Goal: Transaction & Acquisition: Purchase product/service

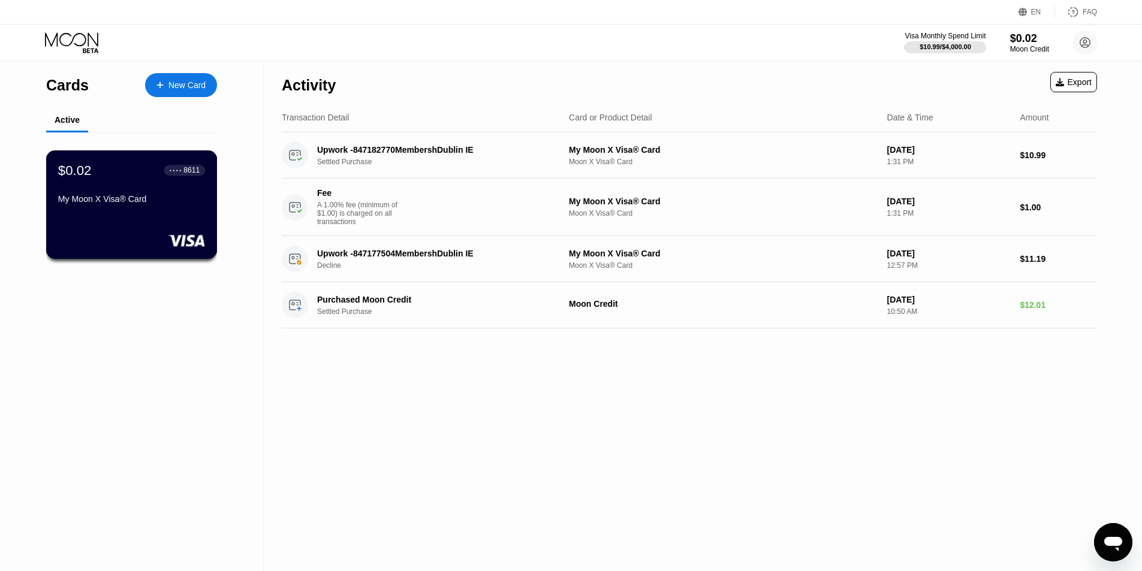
click at [158, 187] on div "$0.02 ● ● ● ● 8611 My Moon X Visa® Card" at bounding box center [131, 185] width 147 height 46
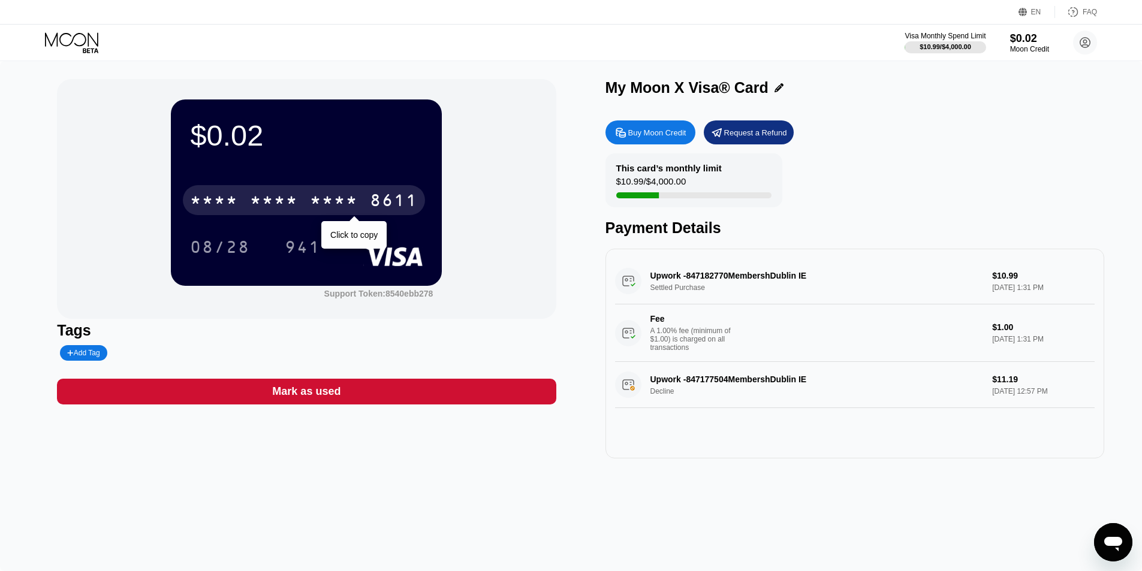
click at [272, 206] on div "* * * *" at bounding box center [274, 201] width 48 height 19
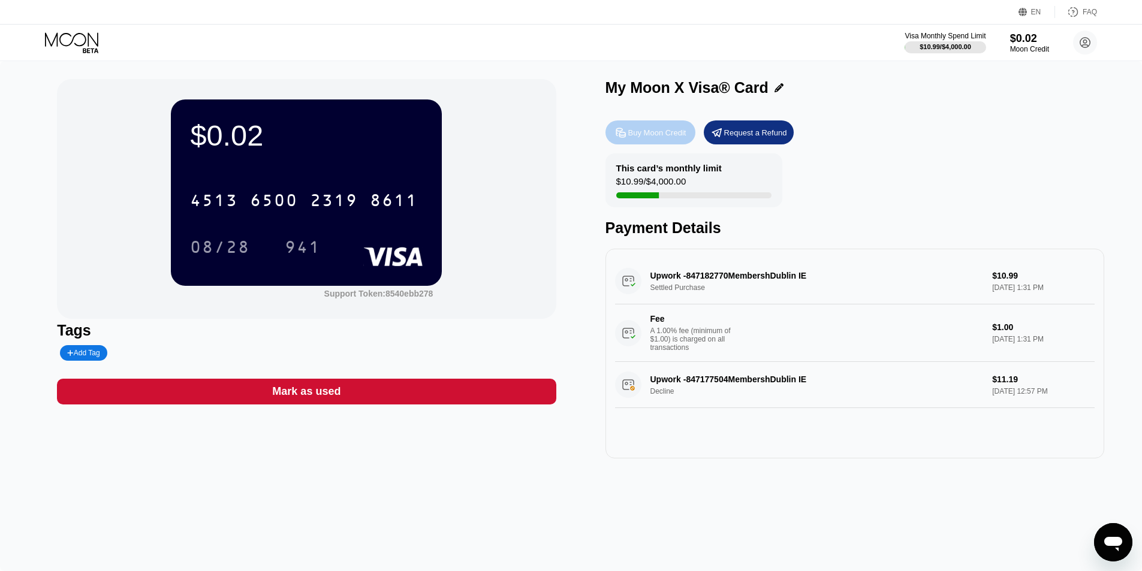
click at [639, 134] on div "Buy Moon Credit" at bounding box center [657, 133] width 58 height 10
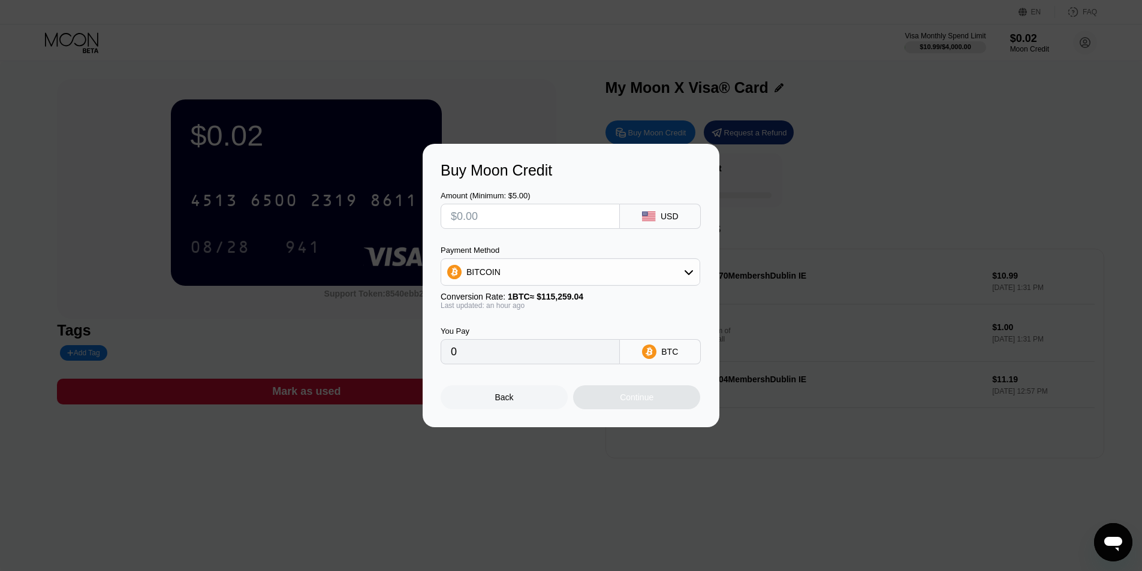
click at [487, 208] on input "text" at bounding box center [530, 216] width 159 height 24
drag, startPoint x: 558, startPoint y: 171, endPoint x: 441, endPoint y: 176, distance: 117.6
click at [441, 176] on div "Buy Moon Credit" at bounding box center [571, 170] width 261 height 17
copy div "Buy Moon Credit"
click at [532, 218] on input "text" at bounding box center [530, 216] width 159 height 24
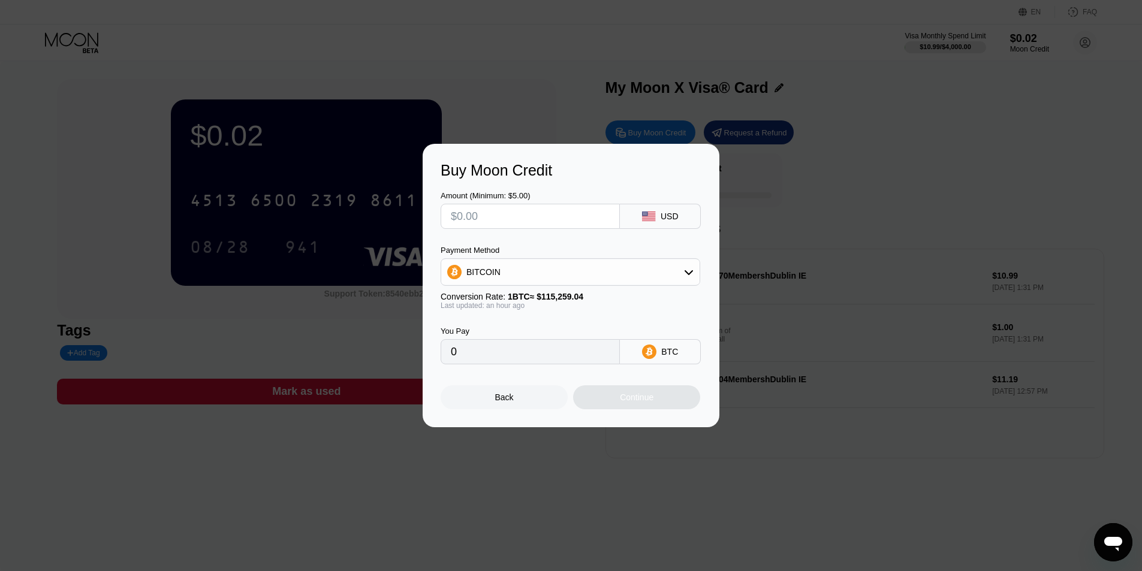
click at [524, 221] on input "text" at bounding box center [530, 216] width 159 height 24
type input "$14"
type input "0.00012224"
type input "$1"
type input "0.00000874"
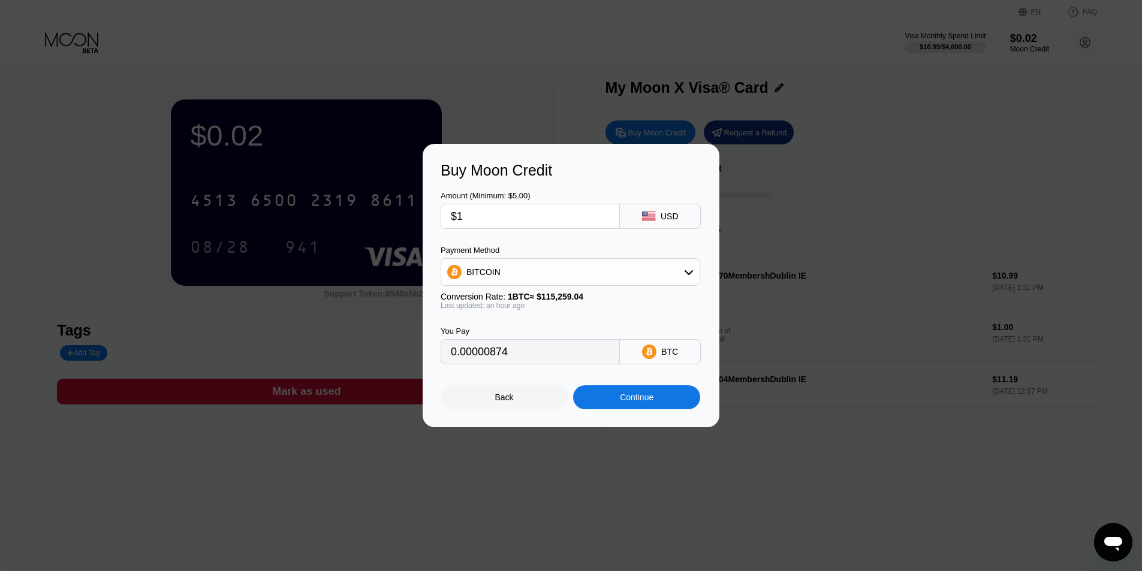
type input "$13"
type input "0.00011351"
type input "$13"
click at [536, 278] on div "BITCOIN" at bounding box center [570, 272] width 258 height 24
click at [526, 328] on div "USDT on TRON" at bounding box center [578, 332] width 226 height 10
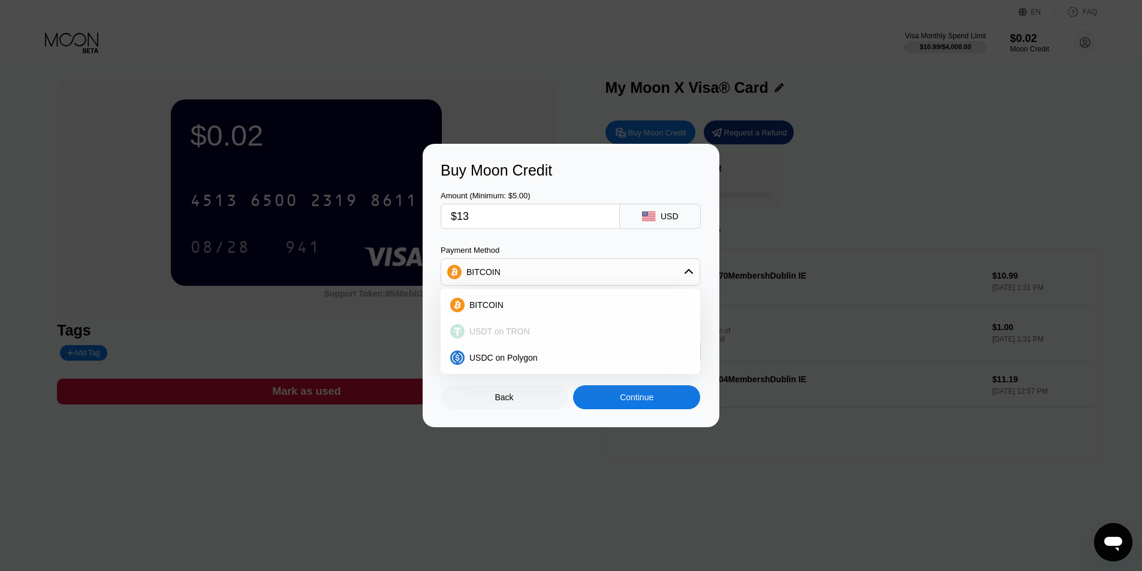
type input "13.13"
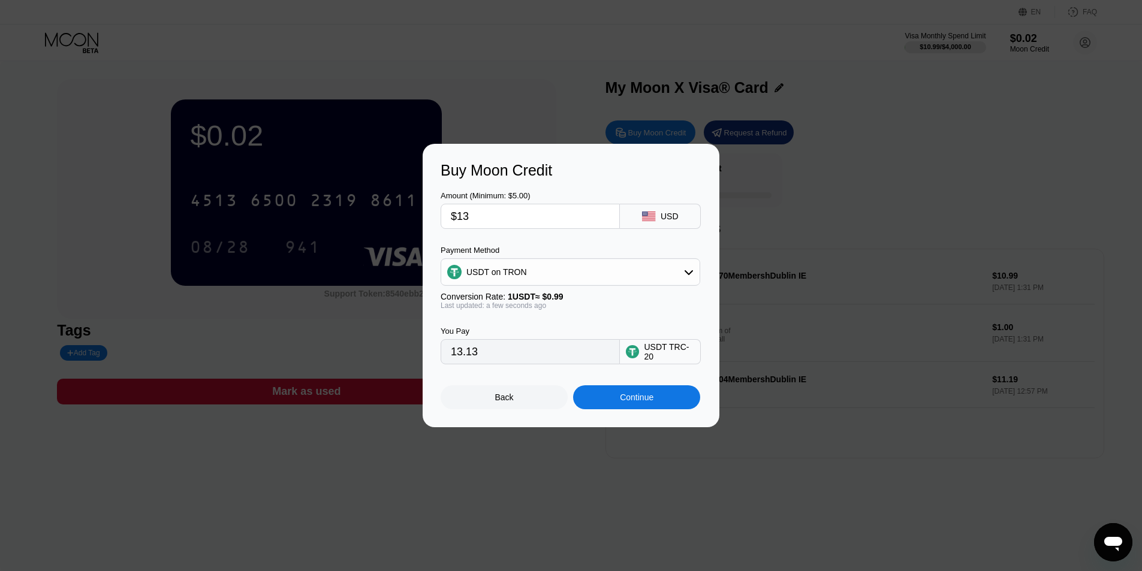
click at [591, 400] on div "Continue" at bounding box center [636, 397] width 127 height 24
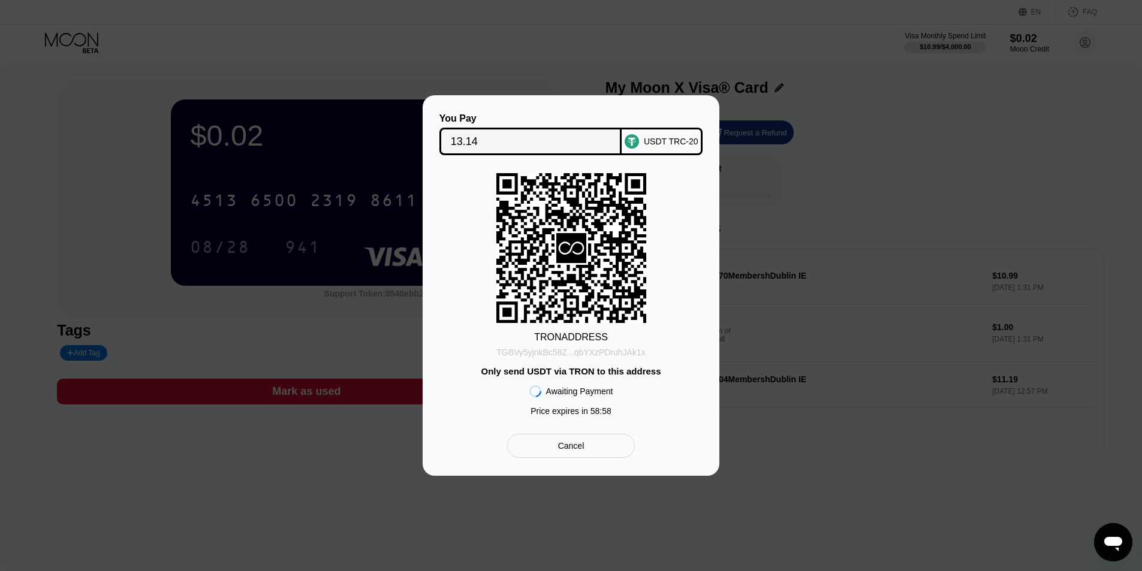
click at [582, 356] on div "TGBVy5yjnkBc58Z...qbYXzPDruhJAk1x" at bounding box center [570, 353] width 149 height 10
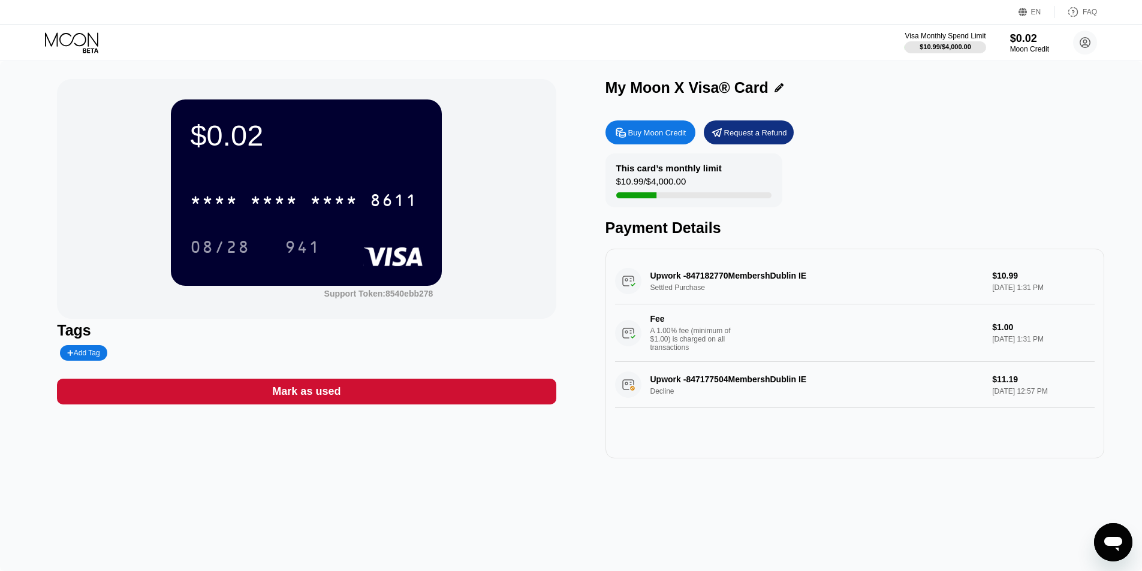
click at [422, 456] on div "$0.02 * * * * * * * * * * * * 8611 08/28 941 Support Token: 8540ebb278 Tags Add…" at bounding box center [306, 268] width 499 height 379
click at [490, 292] on div "$0.02 * * * * * * * * * * * * 8611 08/28 941 Support Token: 8540ebb278" at bounding box center [306, 199] width 499 height 240
click at [327, 236] on div "941 Click to copy" at bounding box center [312, 247] width 54 height 30
click at [334, 233] on div "* * * * * * * * * * * * 8611 08/28 941" at bounding box center [306, 211] width 233 height 71
click at [338, 158] on div "$0.02 * * * * * * * * * * * * 8611 08/28 941" at bounding box center [306, 193] width 271 height 186
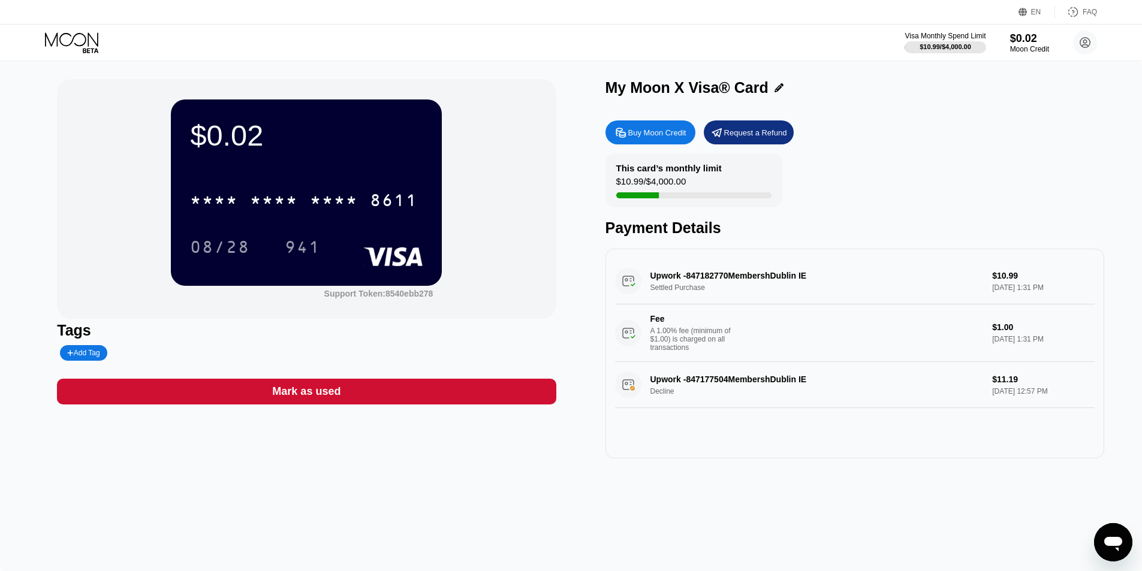
click at [370, 138] on div "$0.02" at bounding box center [306, 136] width 233 height 34
click at [537, 187] on div "$0.02 * * * * * * * * * * * * 8611 08/28 941 Support Token: 8540ebb278" at bounding box center [306, 199] width 499 height 240
click at [59, 42] on icon at bounding box center [73, 42] width 56 height 21
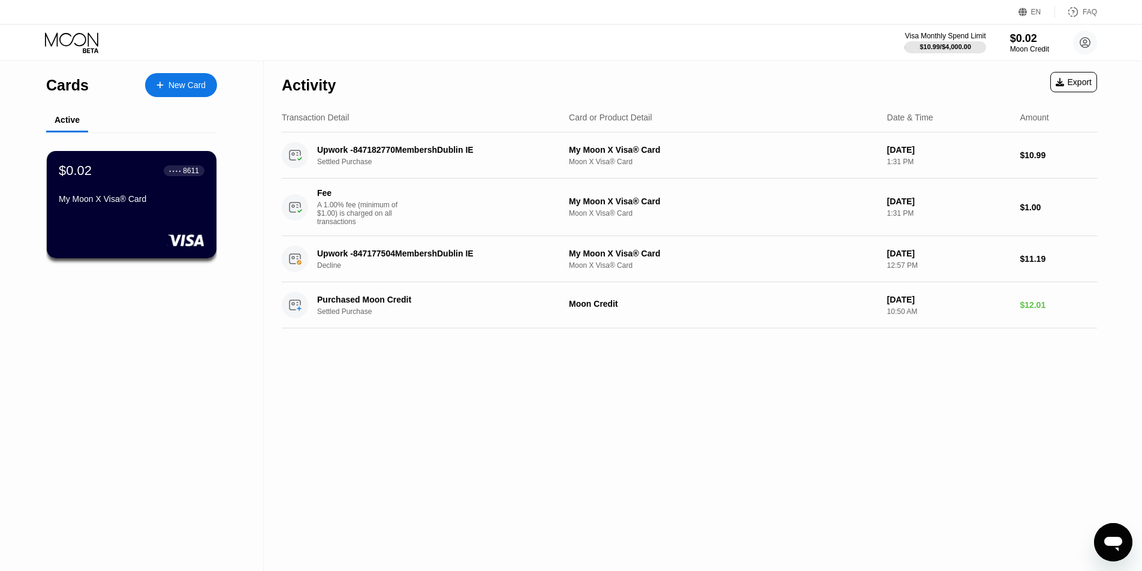
click at [184, 334] on div "Cards New Card Active $0.02 ● ● ● ● 8611 My Moon X Visa® Card" at bounding box center [132, 316] width 264 height 510
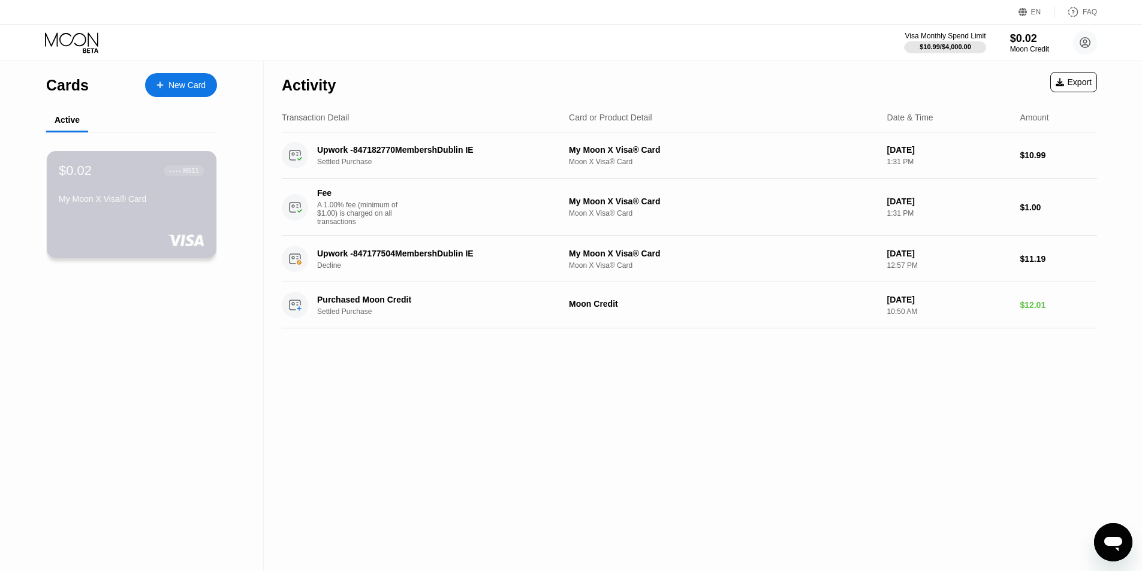
click at [170, 216] on div "$0.02 ● ● ● ● 8611 My Moon X Visa® Card" at bounding box center [132, 204] width 170 height 107
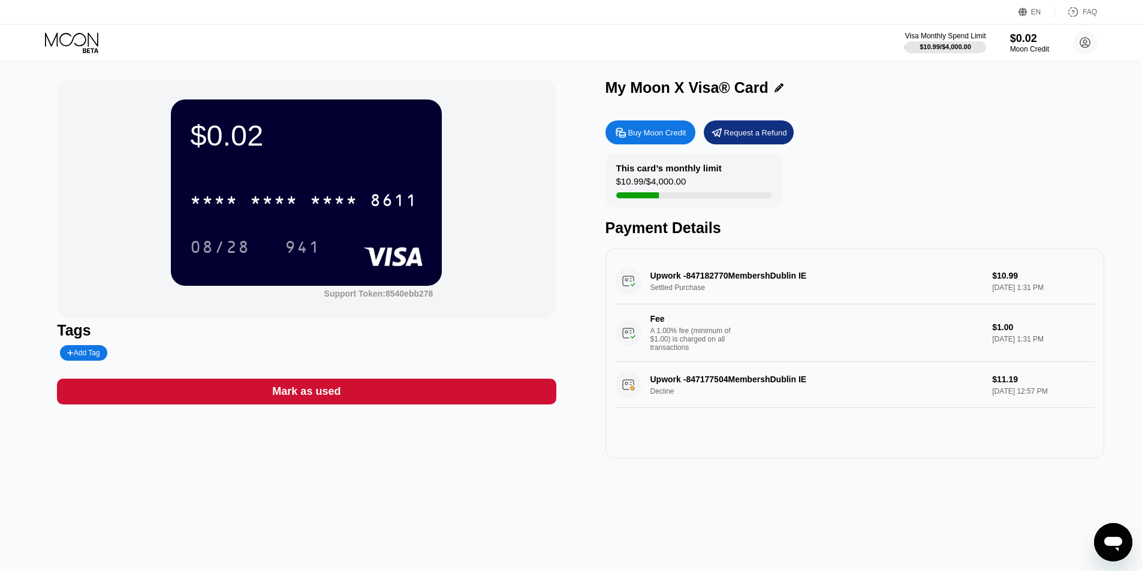
click at [353, 255] on div "08/28 941" at bounding box center [306, 247] width 233 height 30
click at [369, 227] on div "* * * * * * * * * * * * 8611 08/28 941" at bounding box center [306, 211] width 233 height 71
click at [522, 223] on div "$0.02 * * * * * * * * * * * * 8611 08/28 941 Support Token: 8540ebb278" at bounding box center [306, 199] width 499 height 240
click at [1009, 199] on div "This card’s monthly limit $10.99 / $4,000.00 Payment Details" at bounding box center [854, 194] width 499 height 83
click at [412, 224] on div "* * * * * * * * * * * * 8611 08/28 941" at bounding box center [306, 211] width 233 height 71
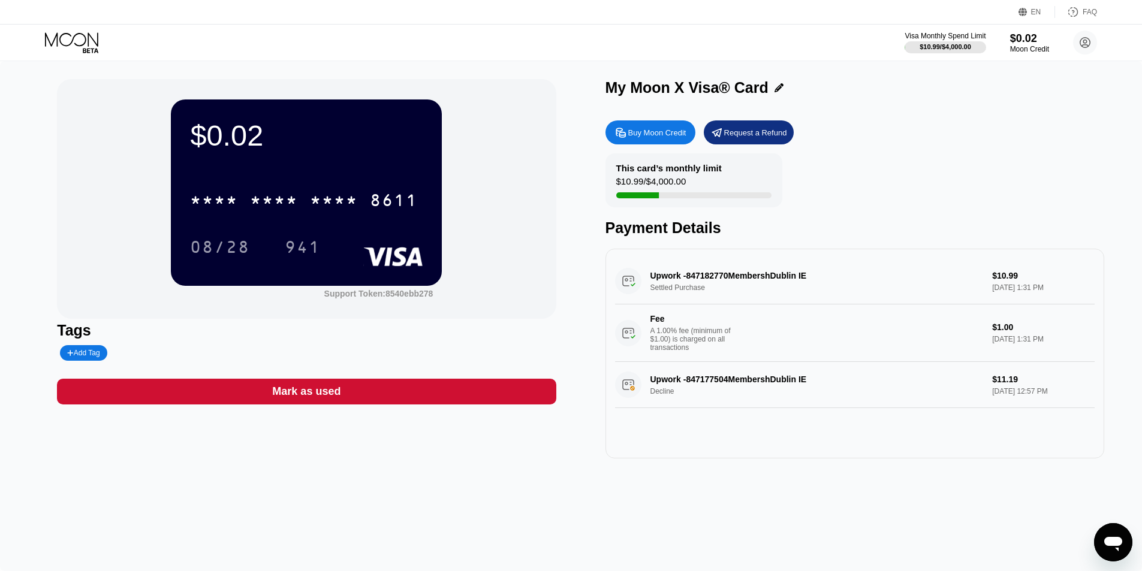
click at [561, 230] on div "$0.02 * * * * * * * * * * * * 8611 08/28 941 Support Token: 8540ebb278 Tags Add…" at bounding box center [571, 268] width 1028 height 379
drag, startPoint x: 741, startPoint y: 223, endPoint x: 807, endPoint y: 222, distance: 66.5
click at [752, 222] on div "Payment Details" at bounding box center [854, 227] width 499 height 17
click at [889, 144] on div "Buy Moon Credit Request a Refund" at bounding box center [854, 132] width 499 height 24
click at [1087, 43] on circle at bounding box center [1085, 43] width 24 height 24
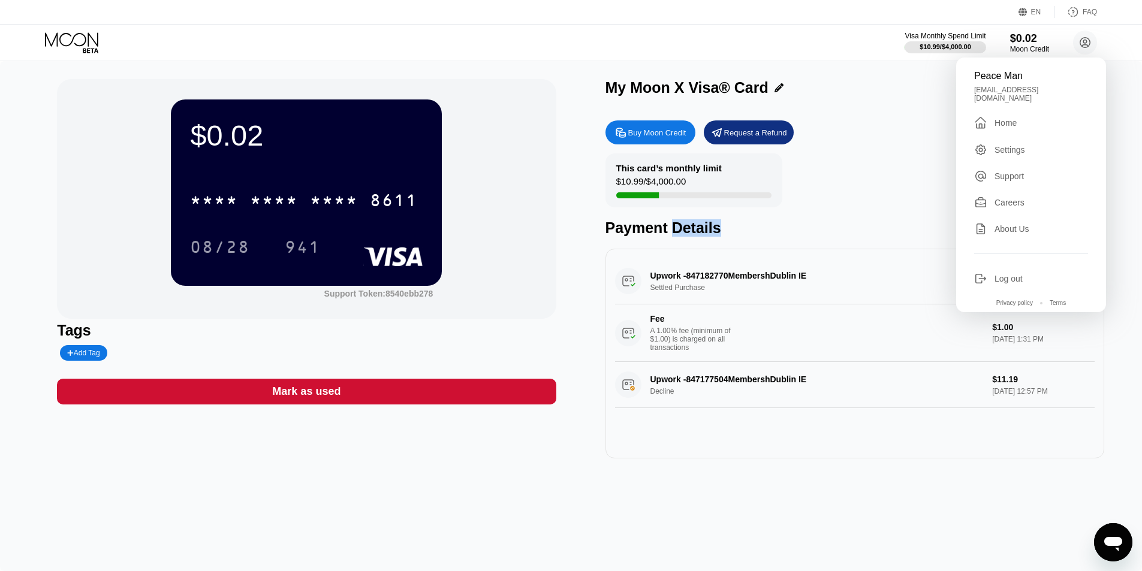
click at [906, 221] on div "This card’s monthly limit $10.99 / $4,000.00 Payment Details" at bounding box center [854, 194] width 499 height 83
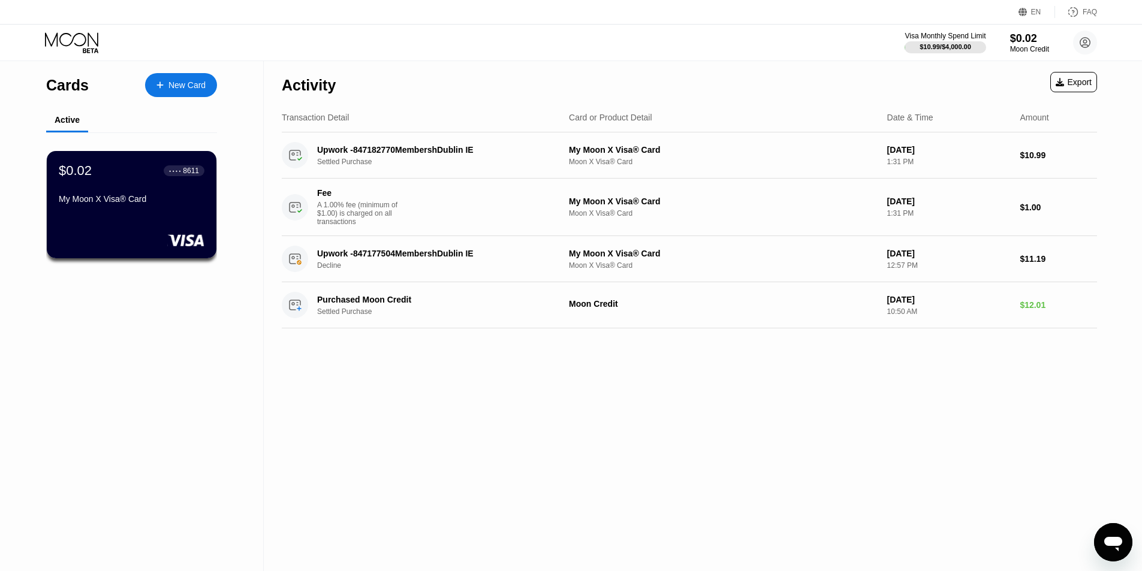
click at [441, 382] on div "Activity Export Transaction Detail Card or Product Detail Date & Time Amount Up…" at bounding box center [689, 316] width 851 height 510
click at [200, 361] on div "Cards New Card Active $0.02 ● ● ● ● 8611 My Moon X Visa® Card" at bounding box center [132, 316] width 264 height 510
click at [159, 242] on div at bounding box center [131, 240] width 147 height 12
click at [173, 340] on div "Cards New Card Active $0.02 ● ● ● ● 8611 My Moon X Visa® Card" at bounding box center [132, 316] width 264 height 510
click at [1086, 42] on icon at bounding box center [1085, 43] width 7 height 7
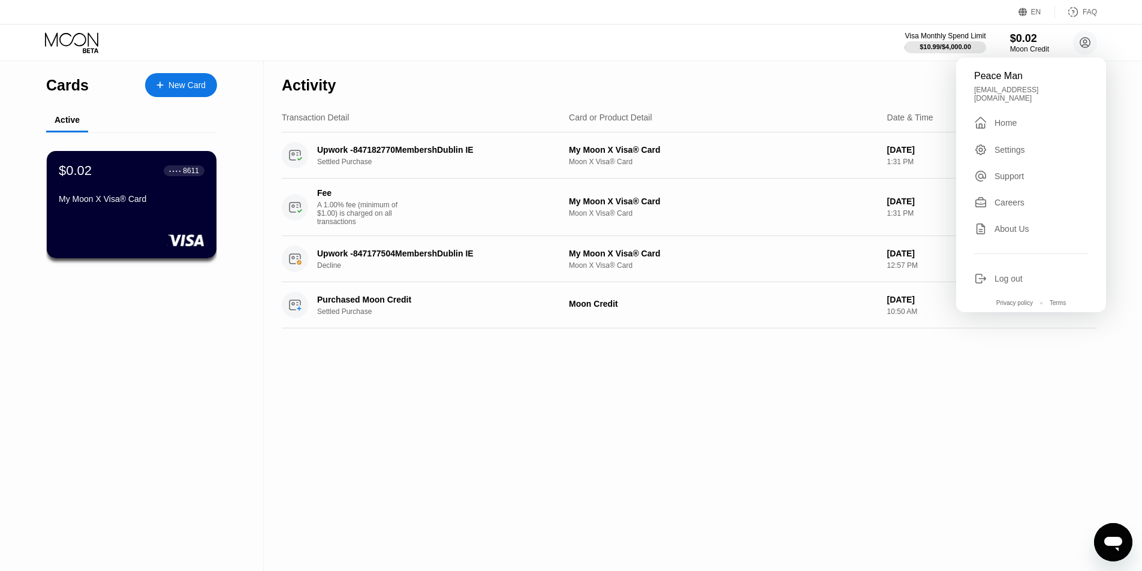
click at [751, 411] on div "Activity Export Transaction Detail Card or Product Detail Date & Time Amount Up…" at bounding box center [689, 316] width 851 height 510
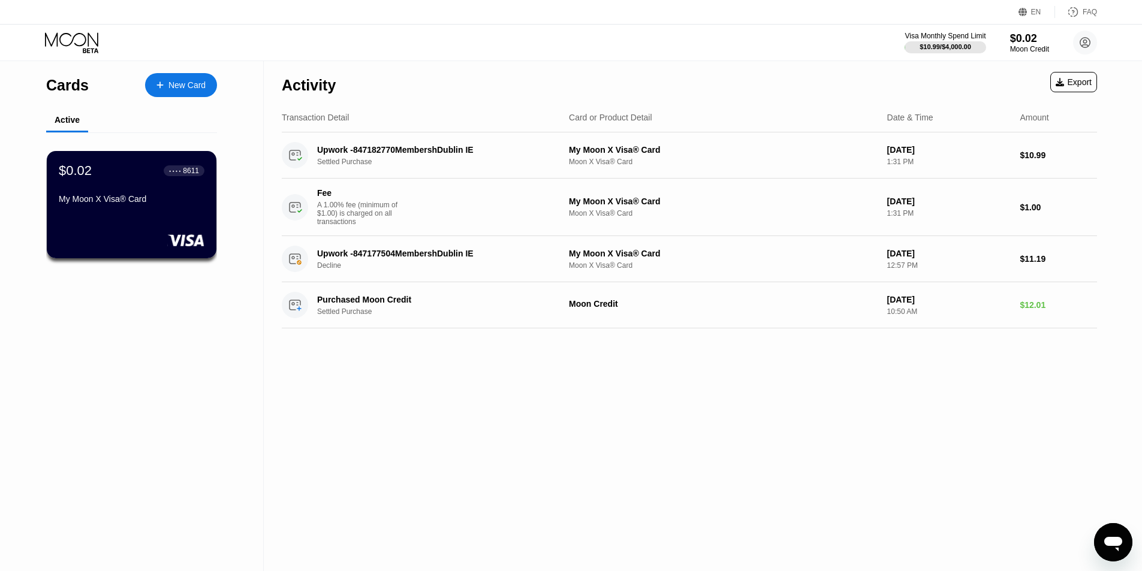
click at [443, 114] on div "Transaction Detail" at bounding box center [421, 118] width 278 height 10
click at [496, 103] on div "Transaction Detail Card or Product Detail Date & Time Amount" at bounding box center [689, 117] width 815 height 29
drag, startPoint x: 559, startPoint y: 104, endPoint x: 652, endPoint y: 104, distance: 92.9
click at [649, 104] on div "Transaction Detail Card or Product Detail Date & Time Amount" at bounding box center [689, 117] width 815 height 29
drag, startPoint x: 584, startPoint y: 114, endPoint x: 471, endPoint y: 138, distance: 116.5
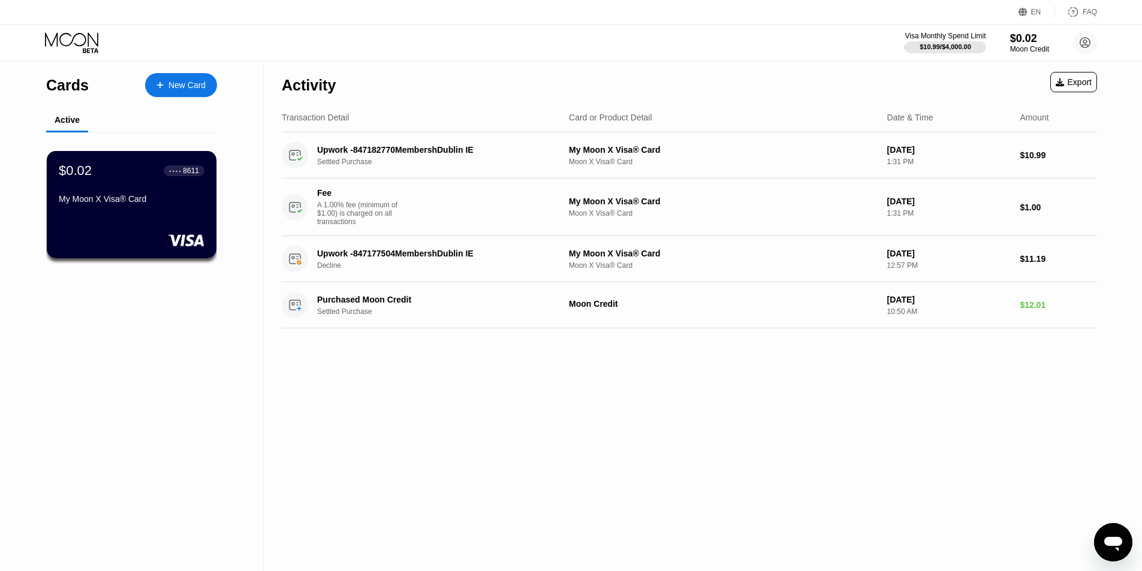
click at [502, 126] on div "Activity Export Transaction Detail Card or Product Detail Date & Time Amount Up…" at bounding box center [689, 194] width 815 height 267
click at [1022, 34] on div "$0.02" at bounding box center [1029, 38] width 40 height 13
click at [1023, 36] on div "$0.02" at bounding box center [1029, 38] width 40 height 13
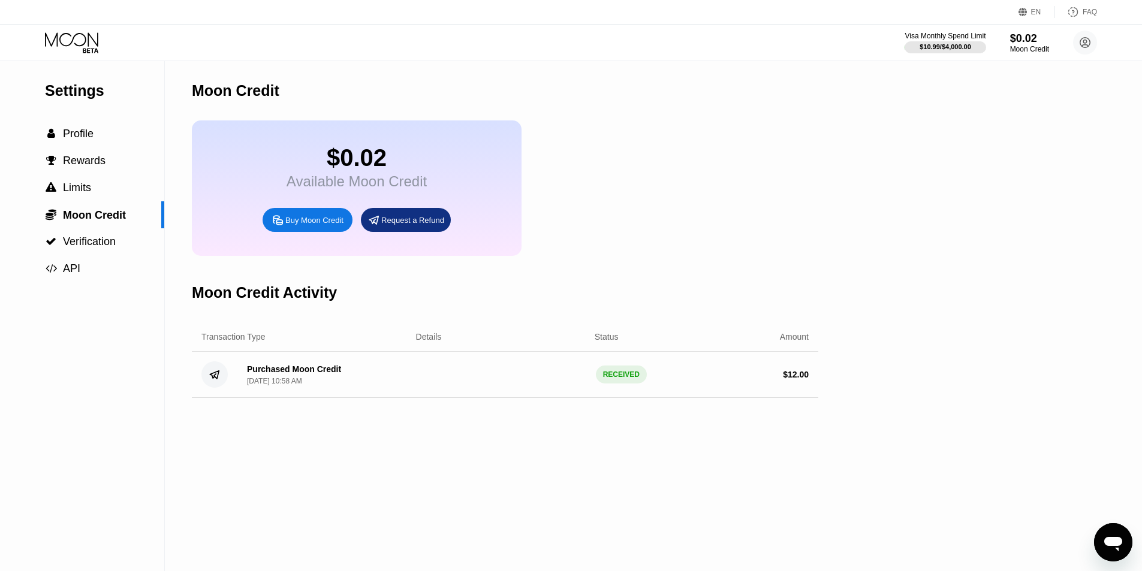
drag, startPoint x: 722, startPoint y: 198, endPoint x: 726, endPoint y: 204, distance: 8.2
click at [726, 204] on div "$0.02 Available Moon Credit Buy Moon Credit Request a Refund" at bounding box center [505, 187] width 626 height 135
click at [424, 463] on div "Moon Credit $0.02 Available Moon Credit Buy Moon Credit Request a Refund Moon C…" at bounding box center [505, 316] width 626 height 510
click at [513, 397] on div "Purchased Moon Credit Sep 19, 2025, 11:30 AM Waiting for 19 confirmations PENDI…" at bounding box center [505, 375] width 626 height 46
click at [381, 385] on div "Purchased Moon Credit Sep 19, 2025, 11:30 AM" at bounding box center [322, 374] width 170 height 21
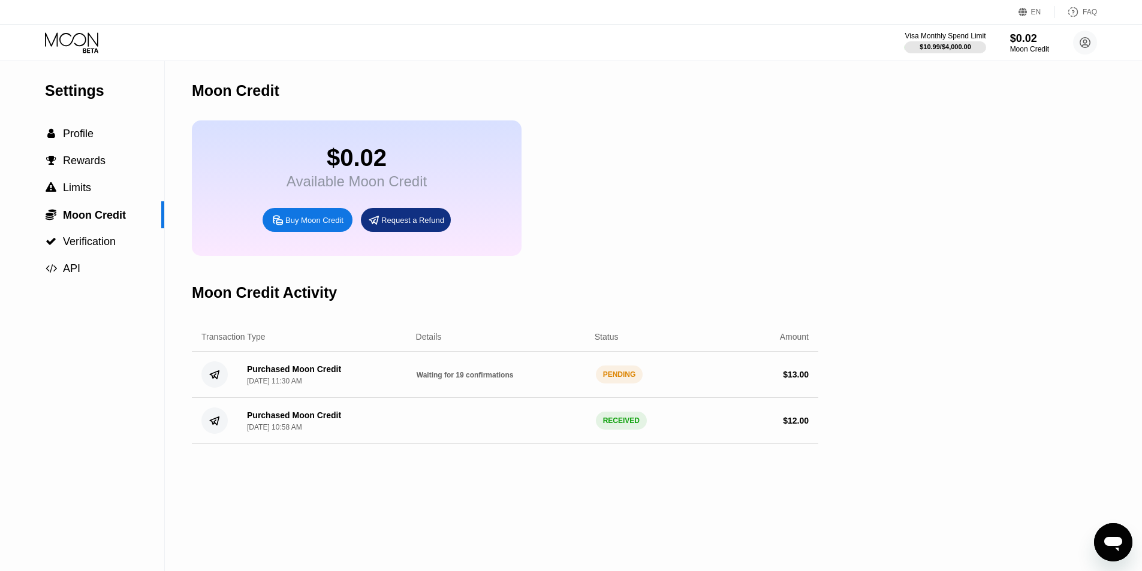
click at [324, 385] on div "Purchased Moon Credit Sep 19, 2025, 11:30 AM" at bounding box center [294, 374] width 94 height 21
click at [303, 385] on div "Purchased Moon Credit Sep 19, 2025, 11:30 AM" at bounding box center [294, 374] width 94 height 21
click at [374, 385] on div "Purchased Moon Credit Sep 19, 2025, 11:30 AM" at bounding box center [322, 374] width 170 height 21
drag, startPoint x: 400, startPoint y: 484, endPoint x: 341, endPoint y: 513, distance: 66.2
click at [401, 484] on div "Moon Credit $0.02 Available Moon Credit Buy Moon Credit Request a Refund Moon C…" at bounding box center [505, 316] width 626 height 510
